Goal: Information Seeking & Learning: Learn about a topic

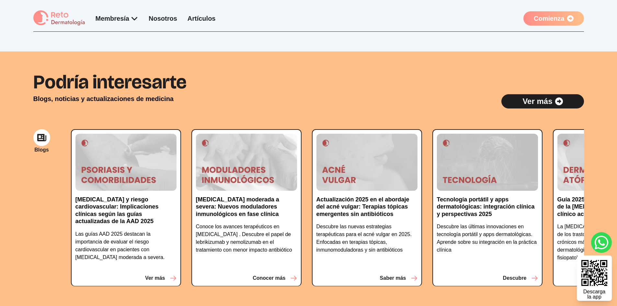
scroll to position [1006, 0]
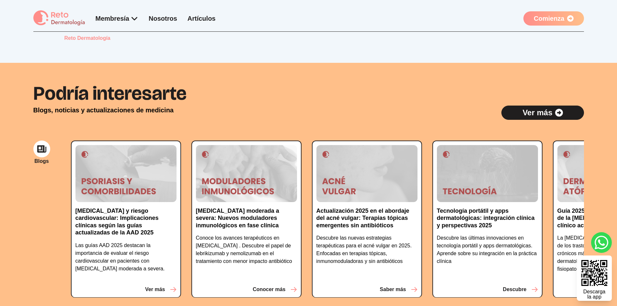
click at [23, 196] on section "Podría interesarte Blogs, noticias y actualizaciones de medicina Ver más Blogs …" at bounding box center [308, 196] width 617 height 266
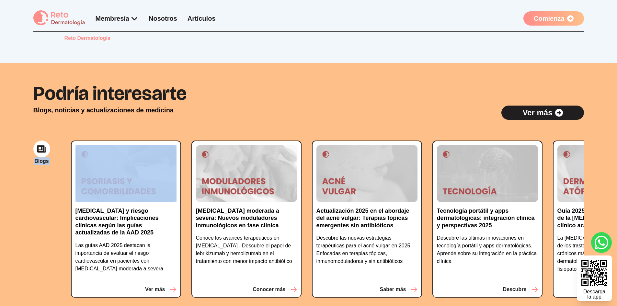
drag, startPoint x: 23, startPoint y: 196, endPoint x: 146, endPoint y: 182, distance: 123.5
click at [32, 197] on section "Podría interesarte Blogs, noticias y actualizaciones de medicina Ver más Blogs …" at bounding box center [308, 196] width 617 height 266
click at [557, 117] on icon at bounding box center [559, 113] width 8 height 8
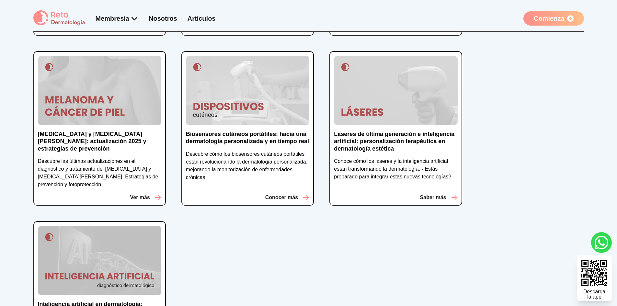
scroll to position [382, 0]
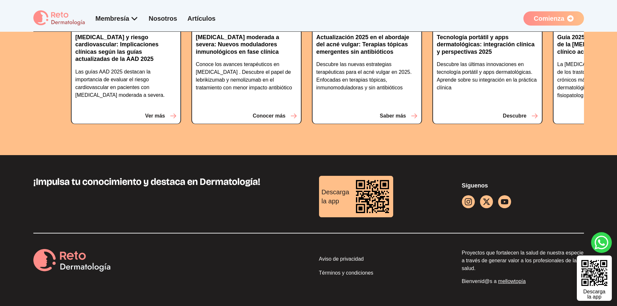
scroll to position [0, 0]
